Goal: Information Seeking & Learning: Learn about a topic

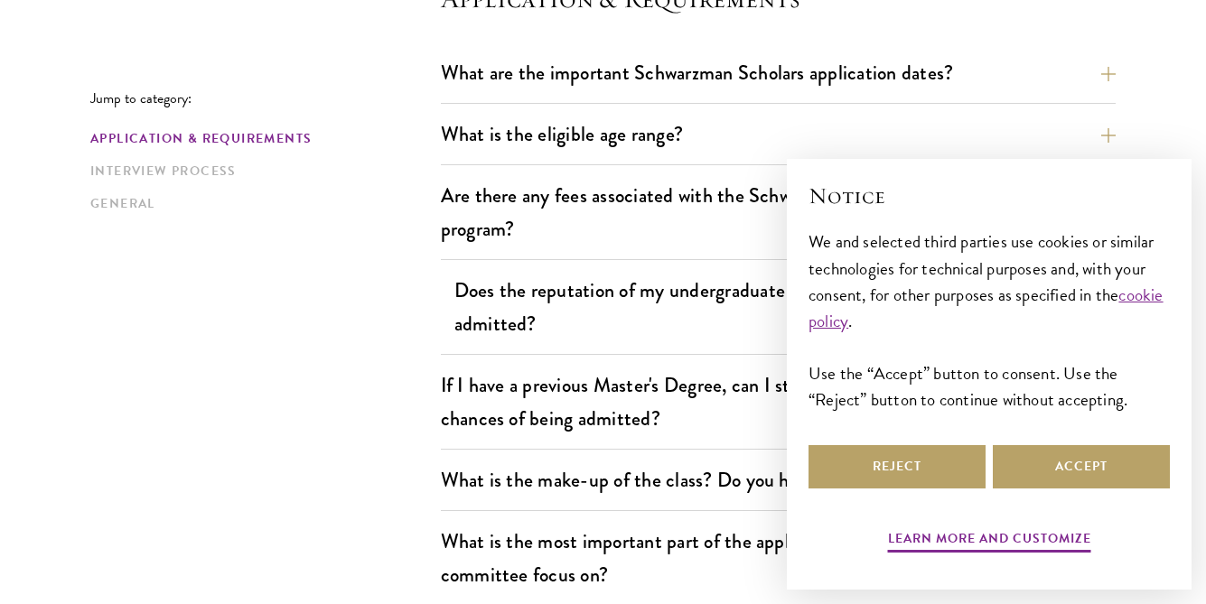
scroll to position [561, 0]
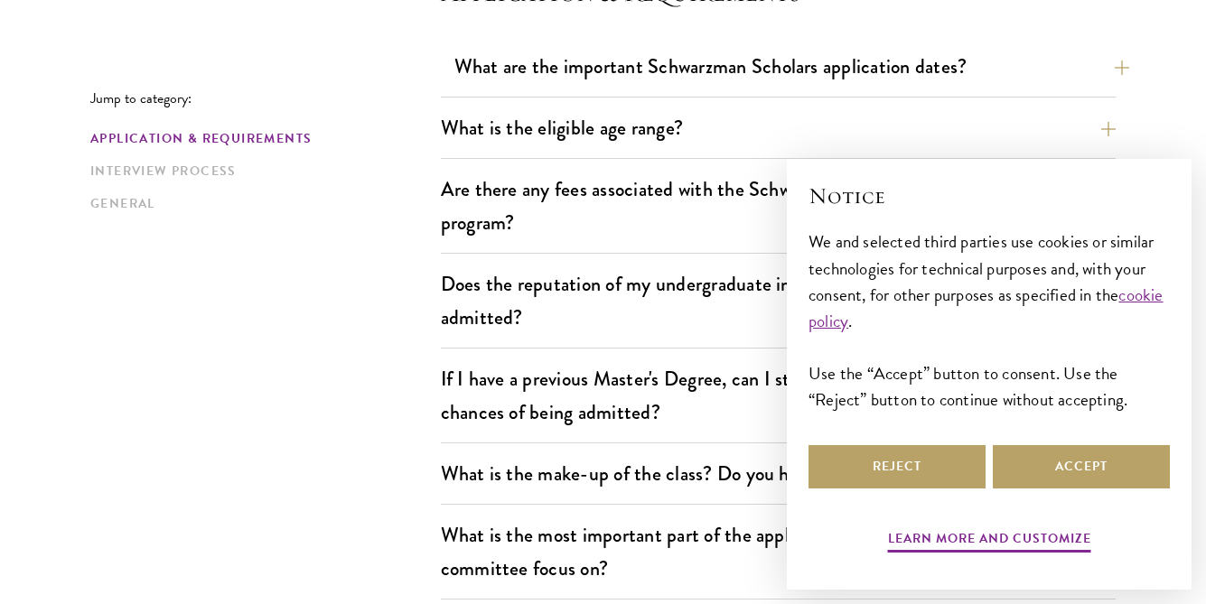
click at [1109, 67] on button "What are the important Schwarzman Scholars application dates?" at bounding box center [791, 66] width 675 height 41
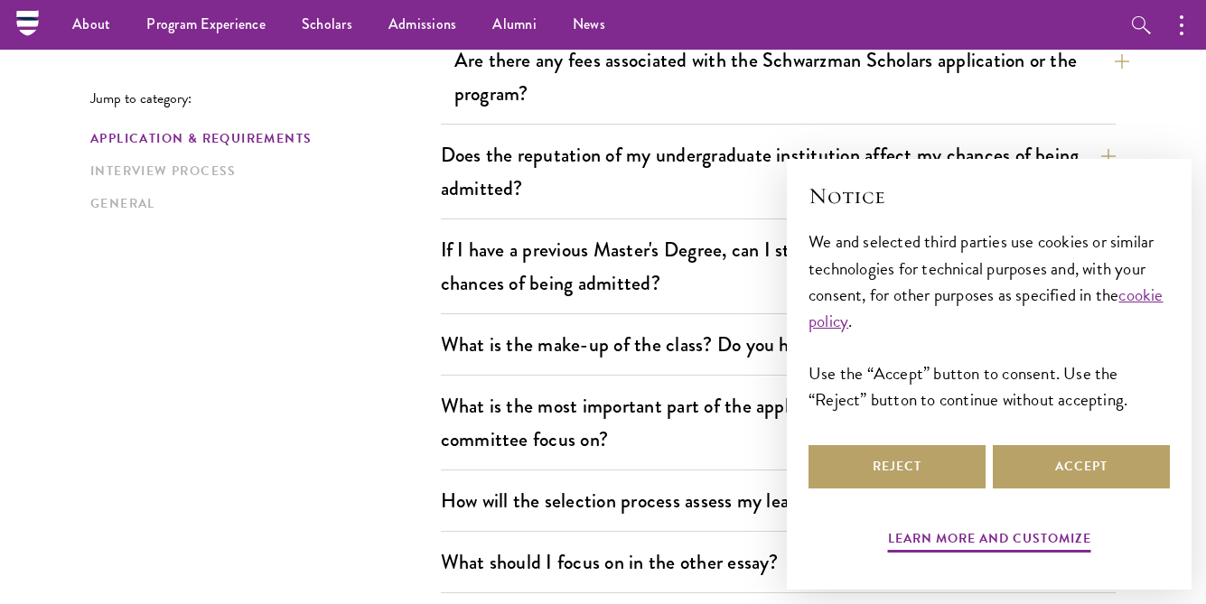
scroll to position [1222, 0]
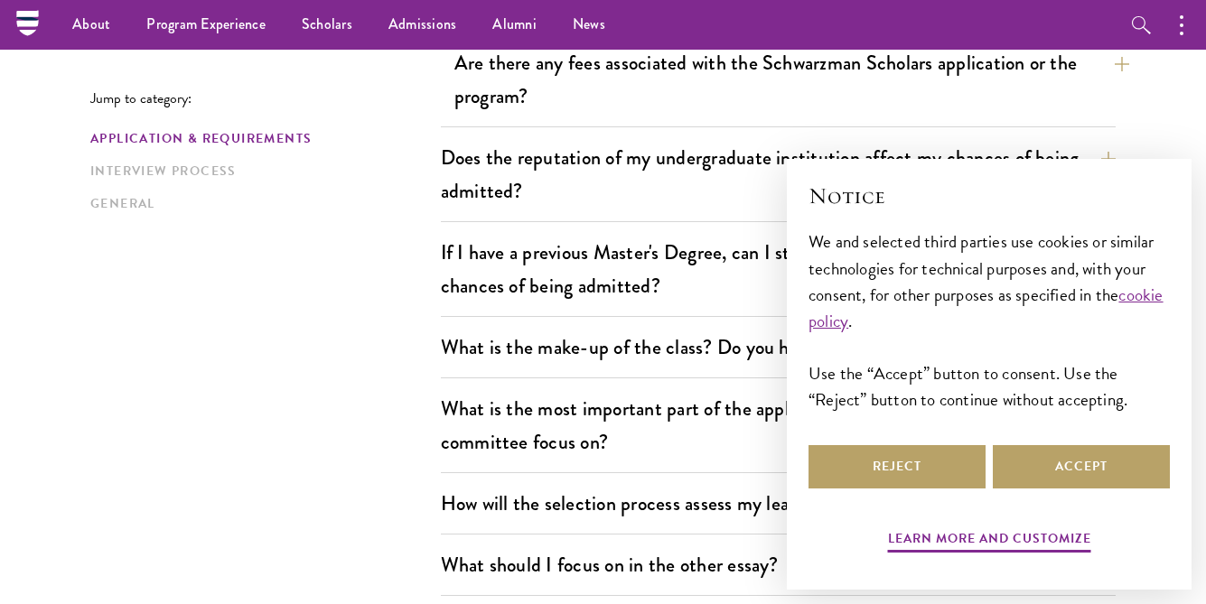
click at [1119, 65] on button "Are there any fees associated with the Schwarzman Scholars application or the p…" at bounding box center [791, 79] width 675 height 74
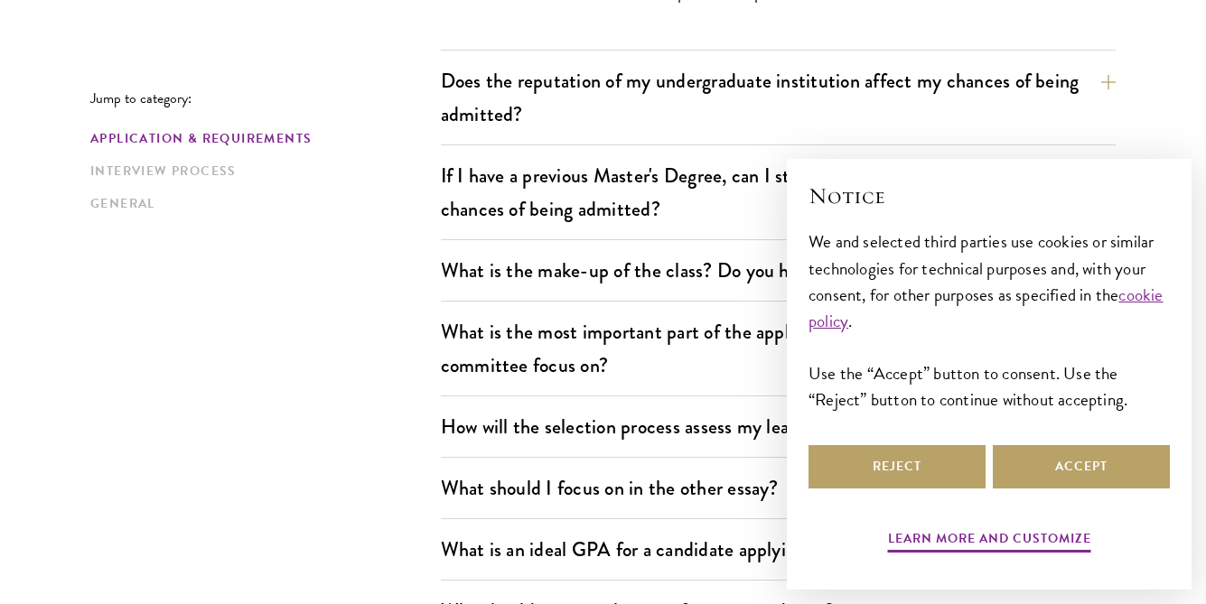
scroll to position [1050, 0]
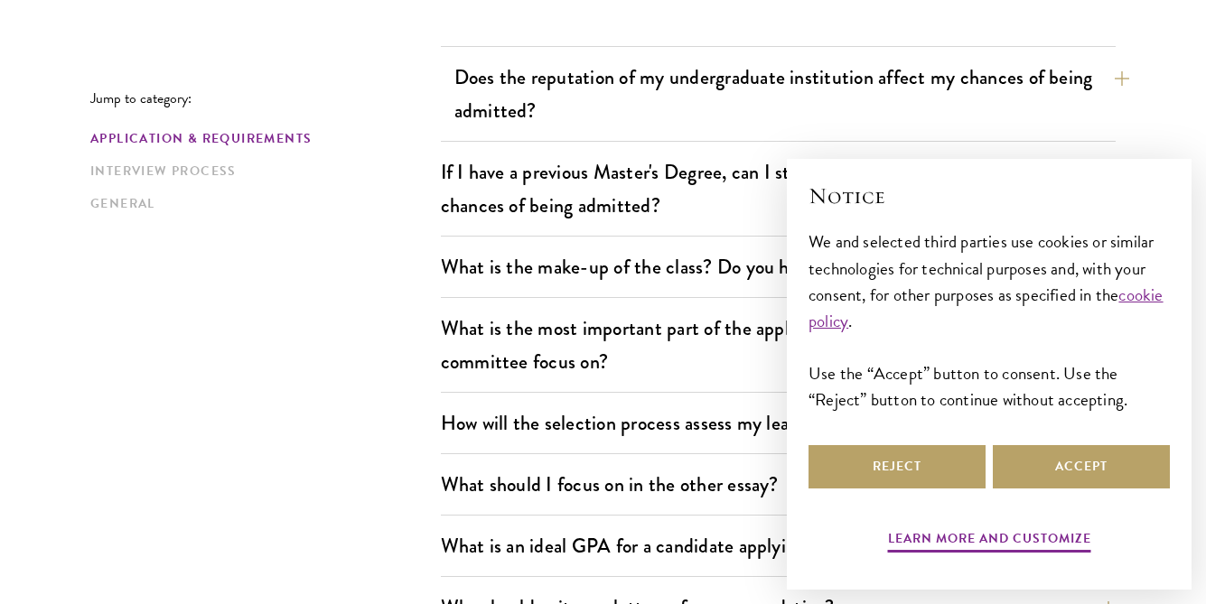
click at [1110, 79] on button "Does the reputation of my undergraduate institution affect my chances of being …" at bounding box center [791, 94] width 675 height 74
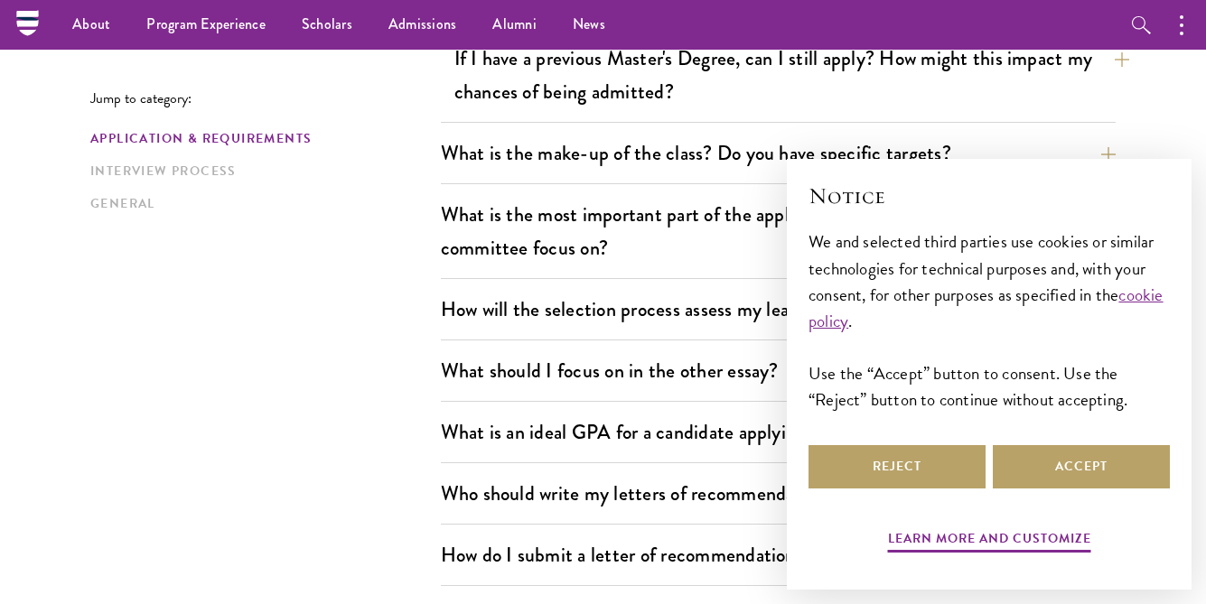
scroll to position [1045, 0]
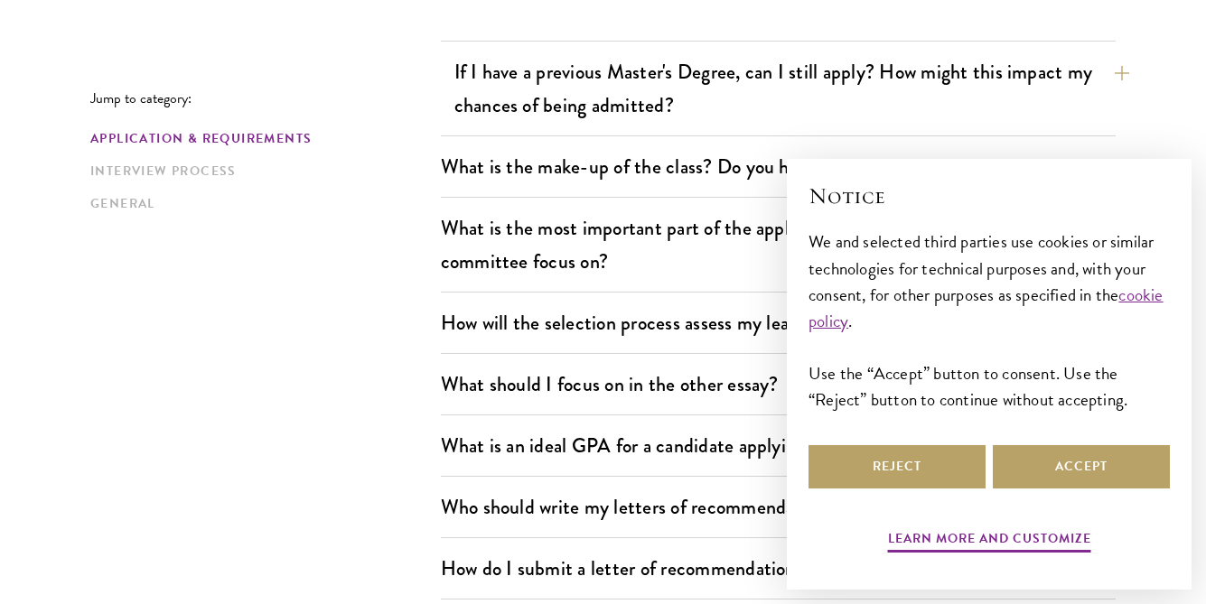
click at [1117, 76] on button "If I have a previous Master's Degree, can I still apply? How might this impact …" at bounding box center [791, 88] width 675 height 74
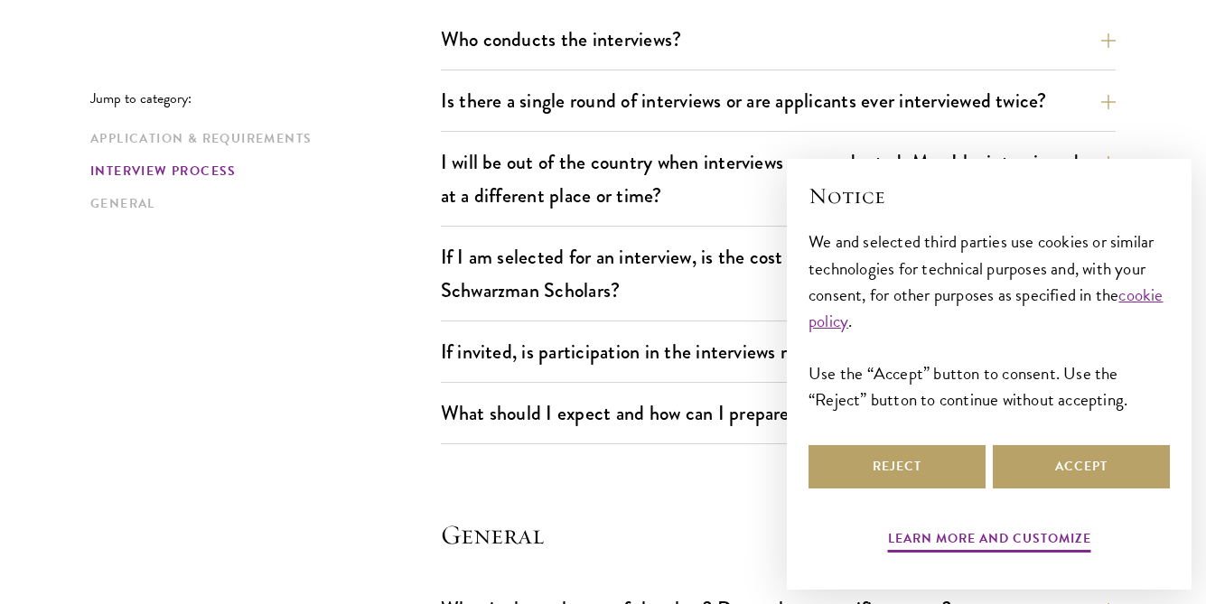
scroll to position [2458, 0]
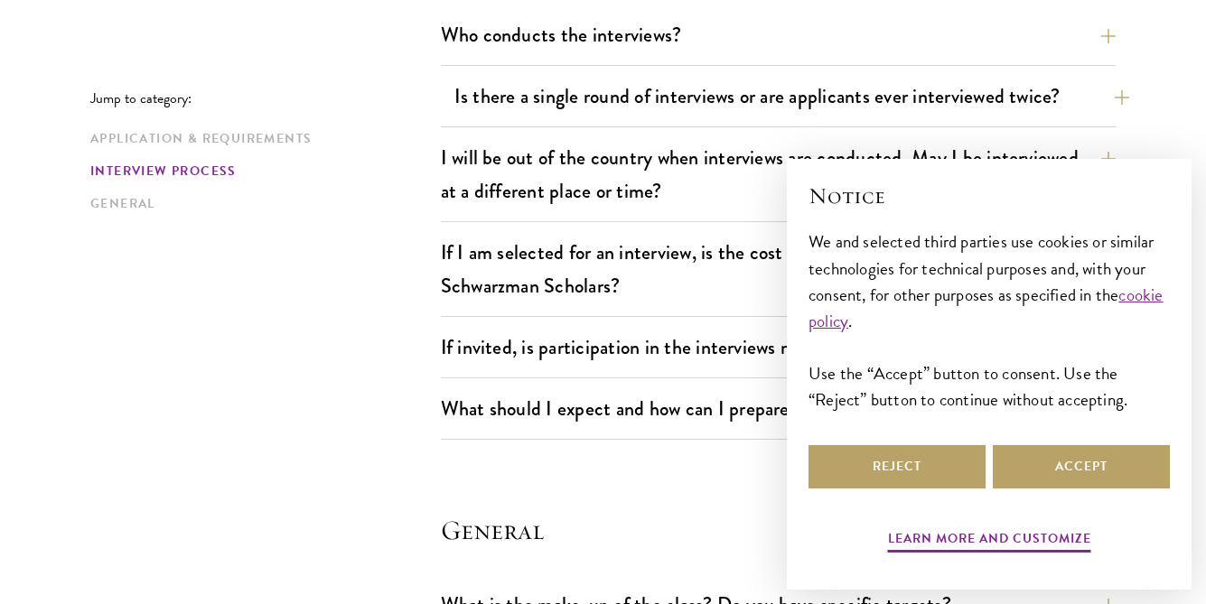
click at [1116, 98] on button "Is there a single round of interviews or are applicants ever interviewed twice?" at bounding box center [791, 96] width 675 height 41
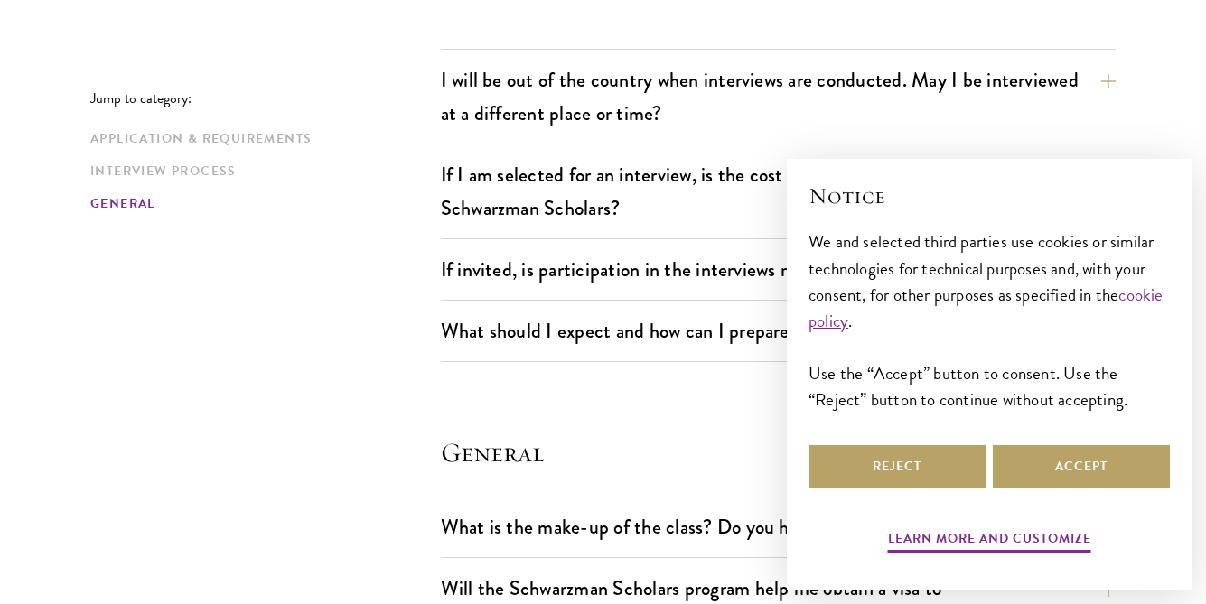
scroll to position [2461, 0]
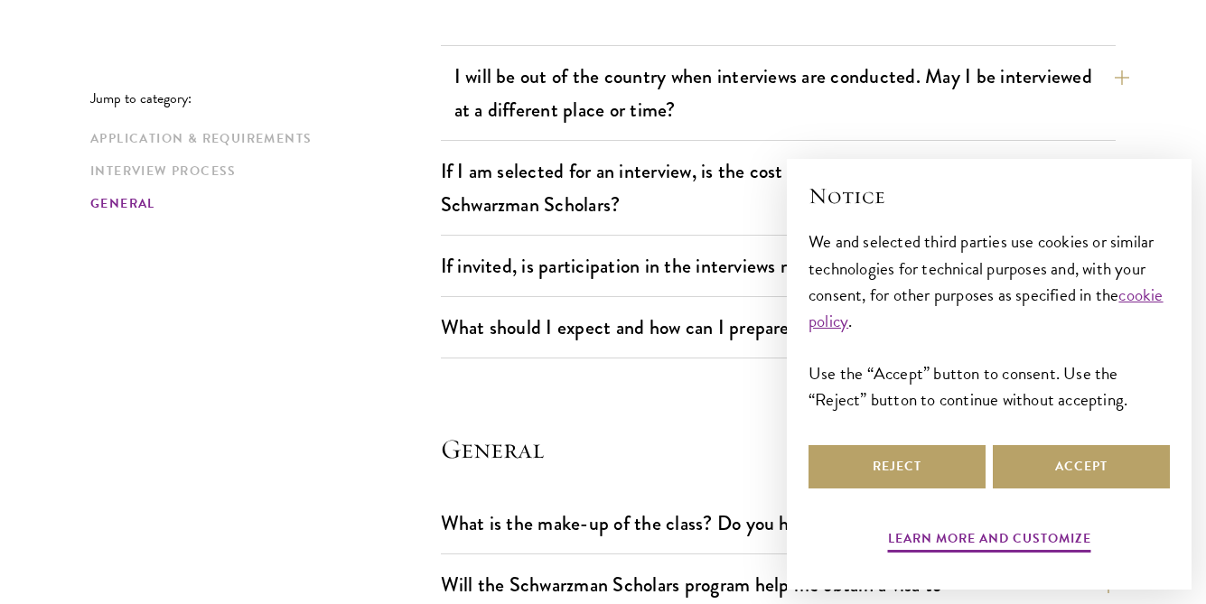
click at [1106, 82] on button "I will be out of the country when interviews are conducted. May I be interviewe…" at bounding box center [791, 93] width 675 height 74
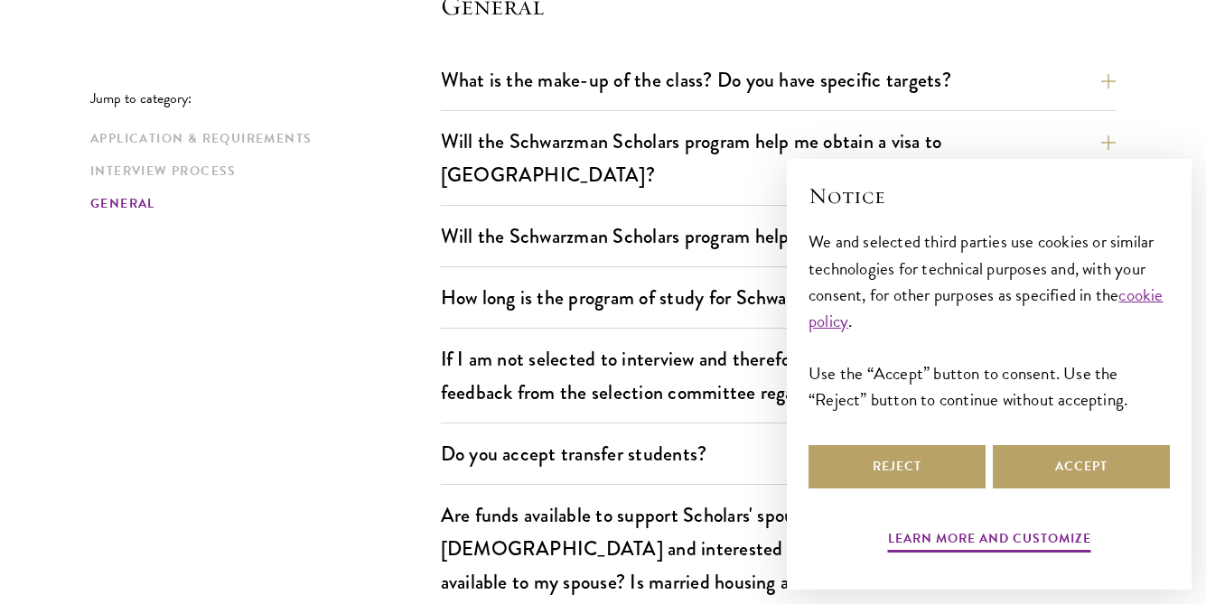
scroll to position [2992, 0]
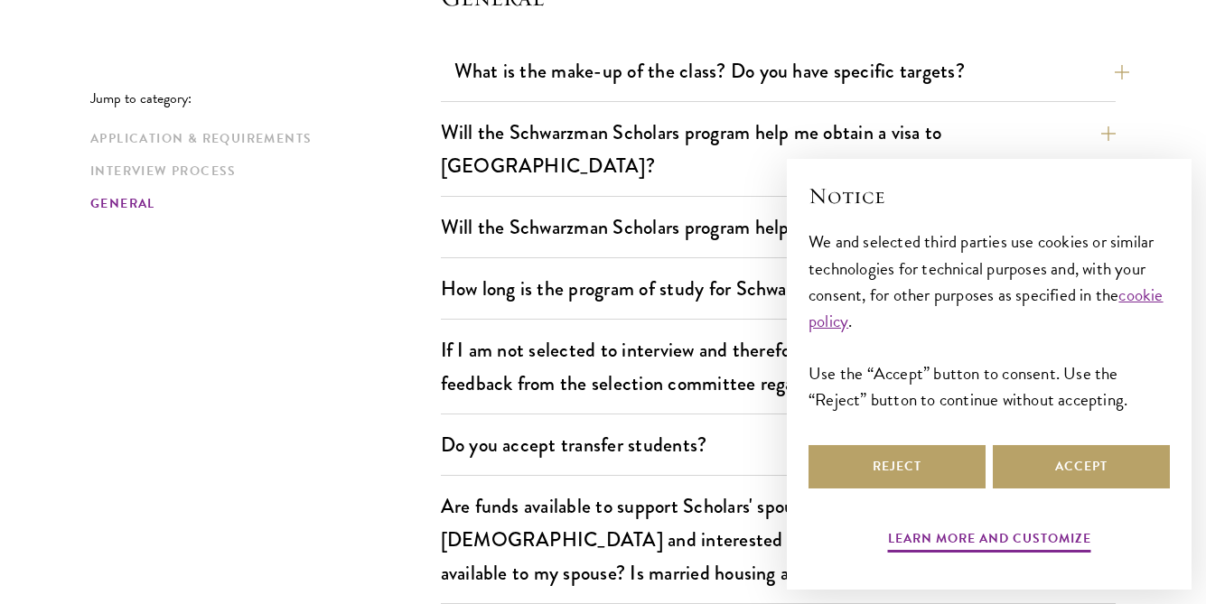
click at [1118, 71] on button "What is the make-up of the class? Do you have specific targets?" at bounding box center [791, 71] width 675 height 41
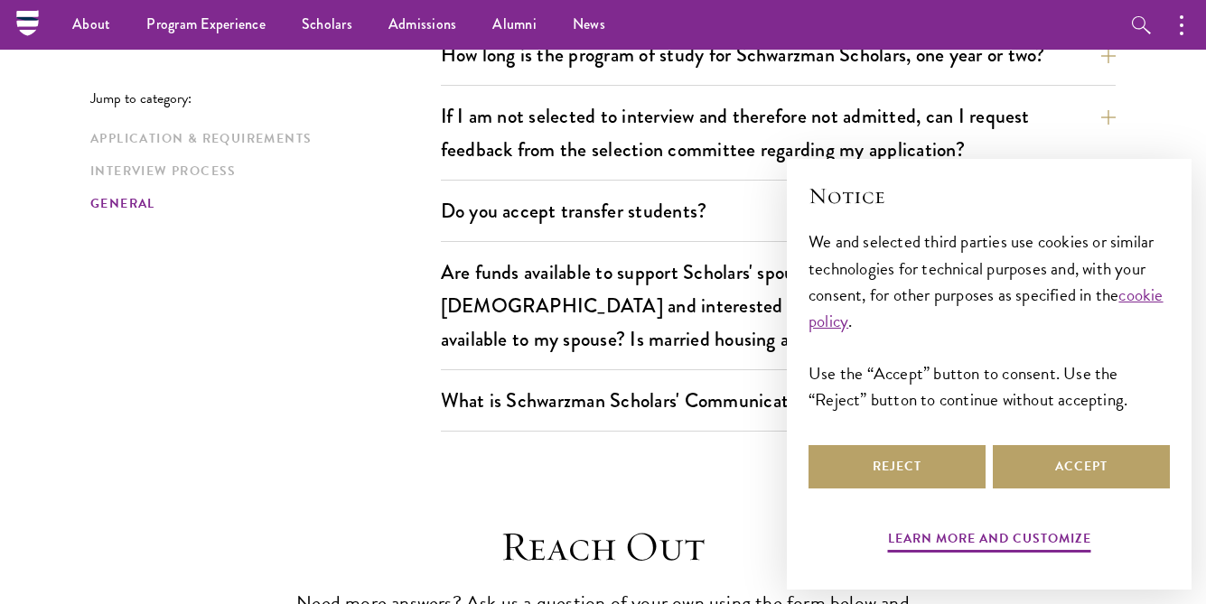
scroll to position [3353, 0]
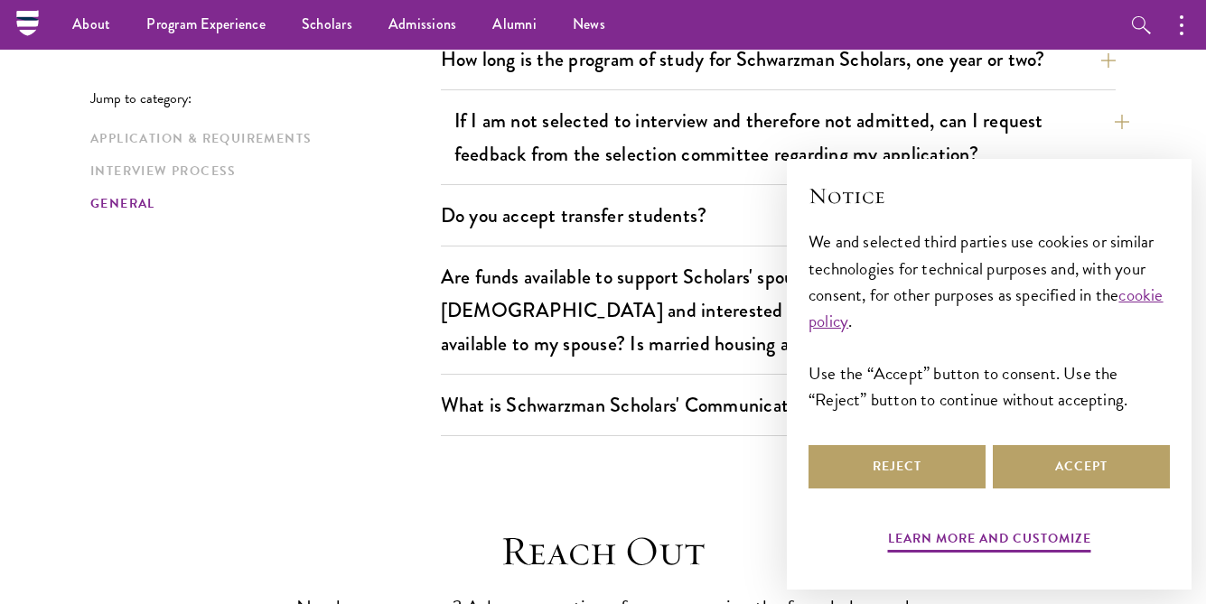
click at [1114, 100] on button "If I am not selected to interview and therefore not admitted, can I request fee…" at bounding box center [791, 137] width 675 height 74
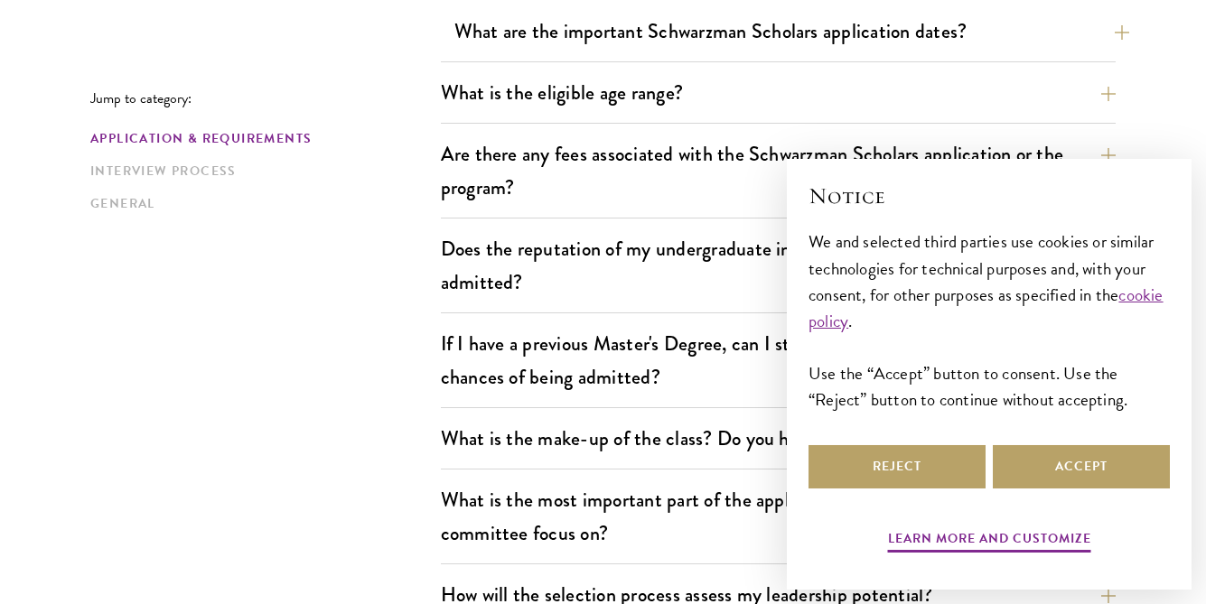
scroll to position [613, 0]
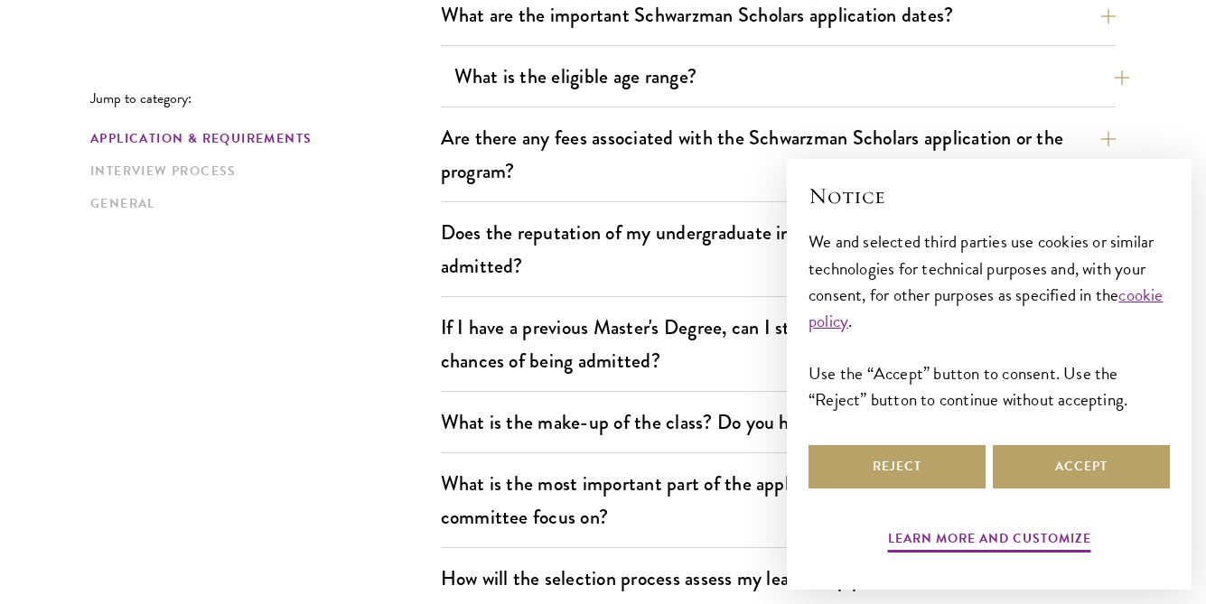
click at [1118, 74] on button "What is the eligible age range?" at bounding box center [791, 76] width 675 height 41
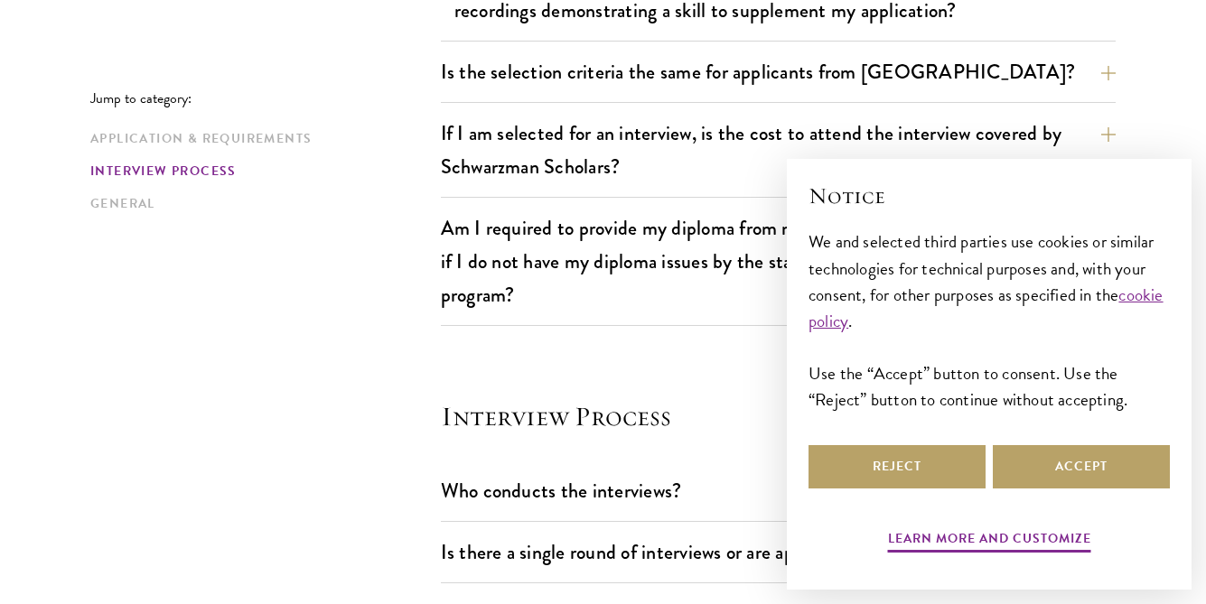
scroll to position [1904, 0]
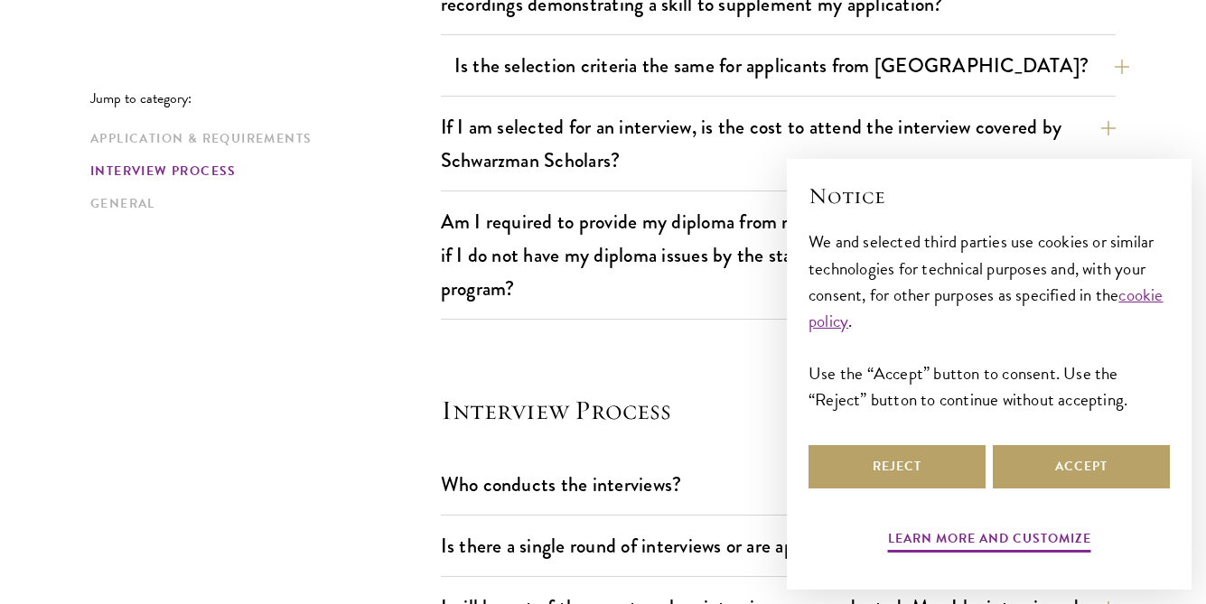
click at [618, 62] on button "Is the selection criteria the same for applicants from [GEOGRAPHIC_DATA]?" at bounding box center [791, 65] width 675 height 41
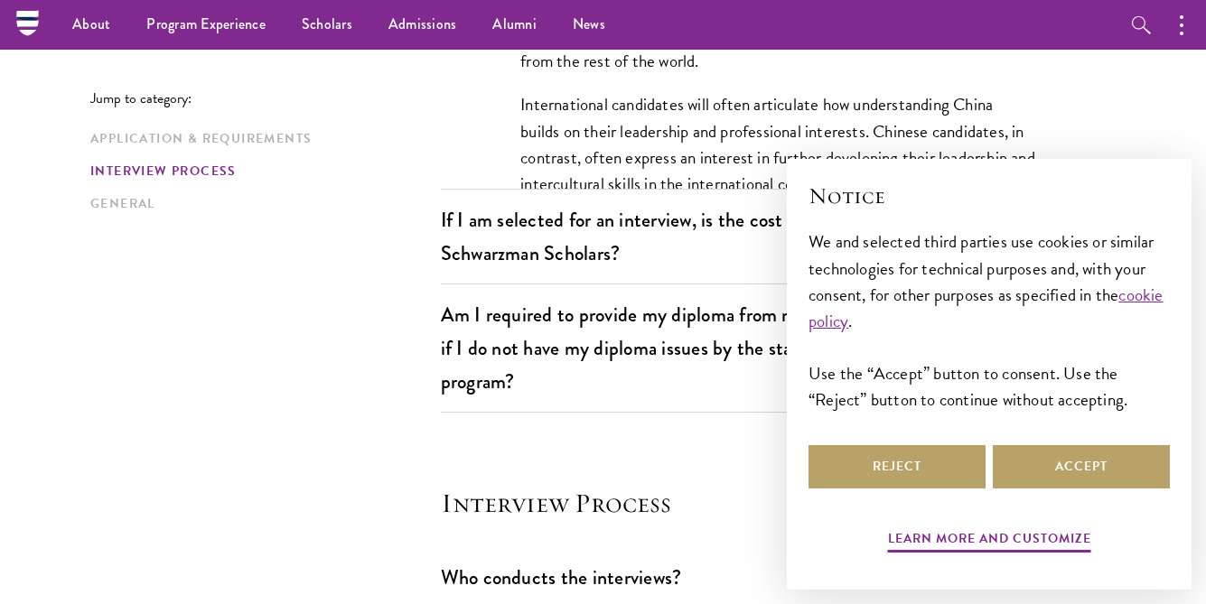
scroll to position [2011, 0]
